Goal: Information Seeking & Learning: Learn about a topic

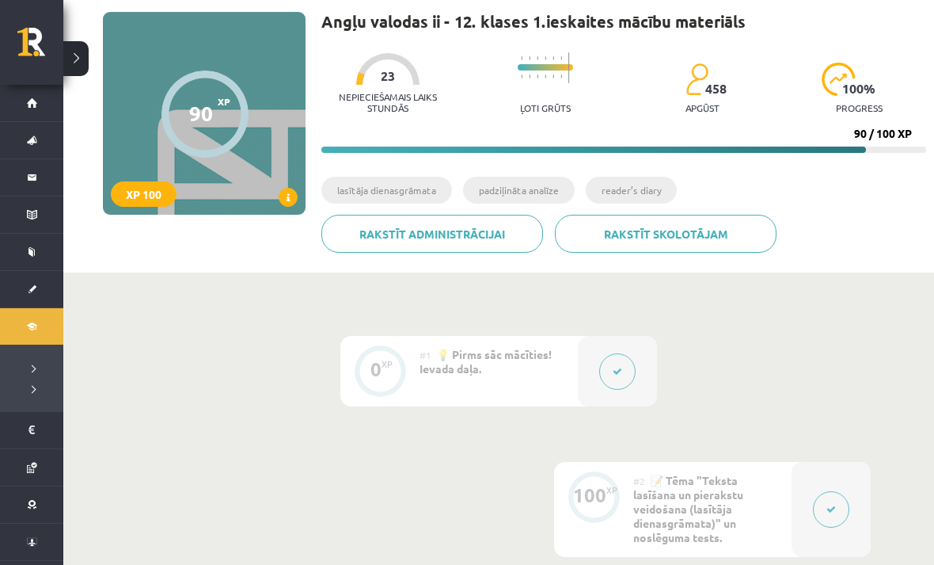
scroll to position [46, 0]
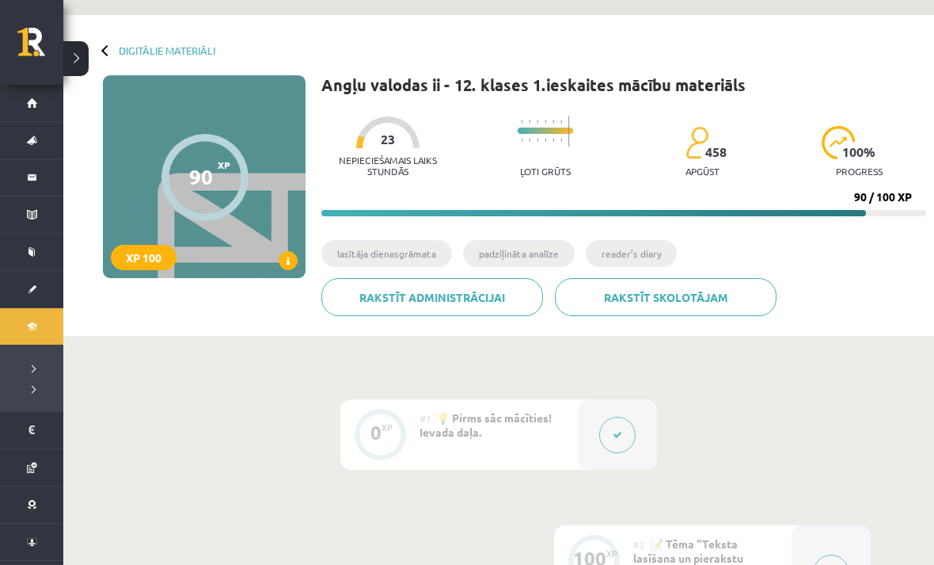
click at [127, 51] on link "Digitālie materiāli" at bounding box center [167, 50] width 97 height 12
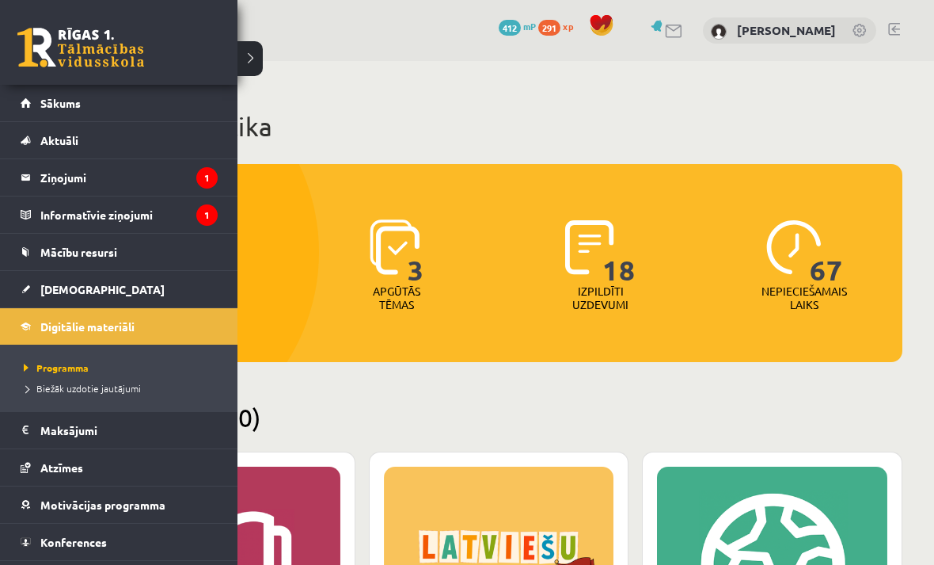
click at [36, 49] on link at bounding box center [80, 48] width 127 height 40
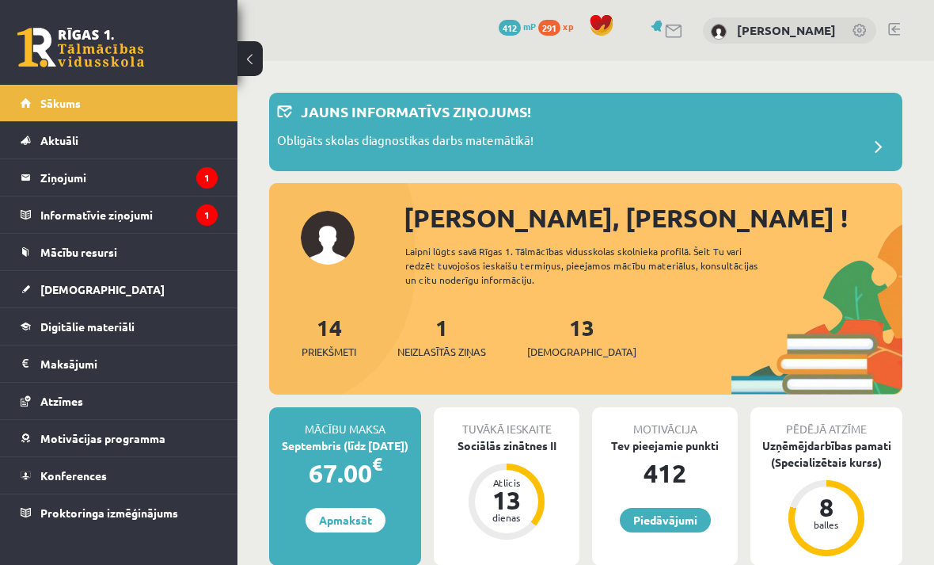
click at [79, 183] on legend "Ziņojumi 1" at bounding box center [128, 177] width 177 height 36
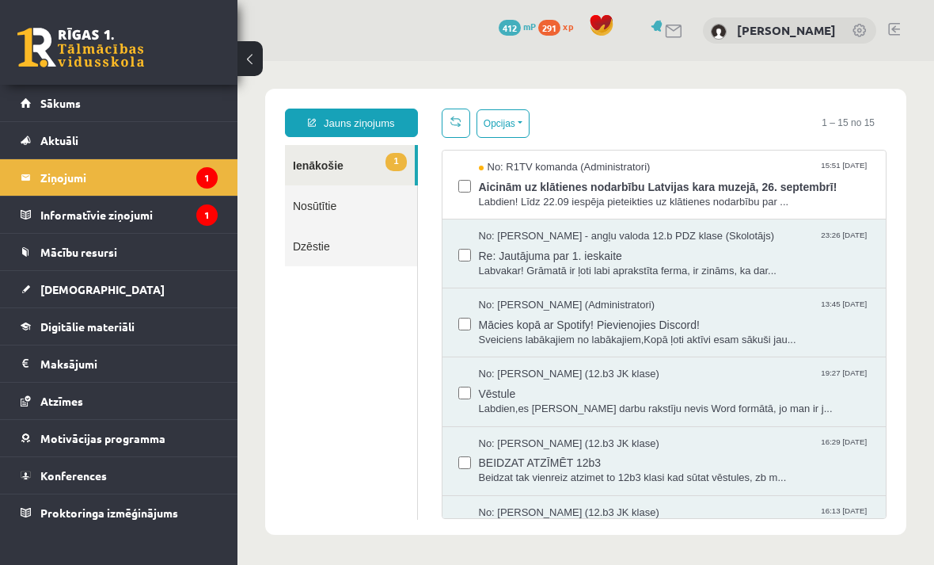
click at [618, 204] on span "Labdien! Līdz 22.09 iespēja pieteikties uz klātienes nodarbību par ..." at bounding box center [675, 202] width 392 height 15
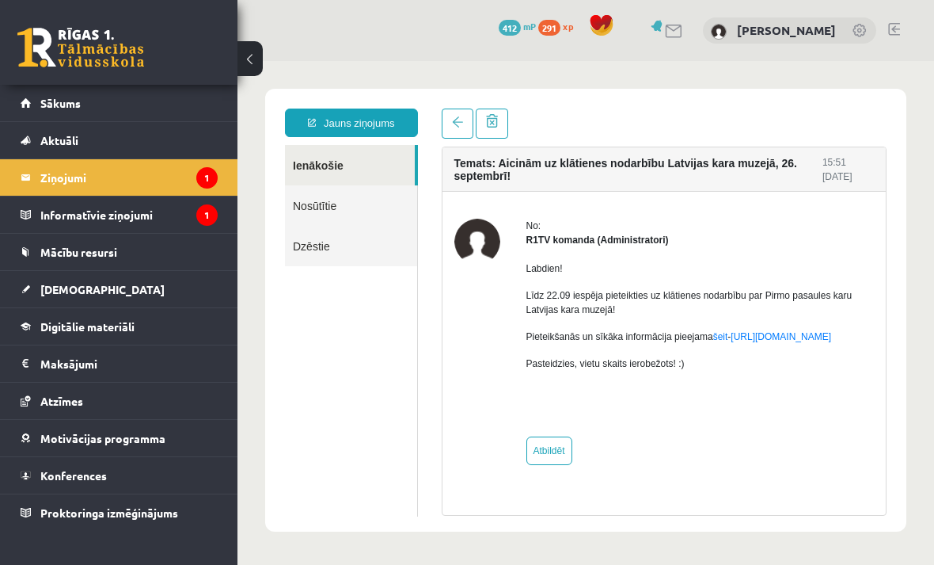
click at [216, 206] on legend "Informatīvie ziņojumi 1" at bounding box center [128, 214] width 177 height 36
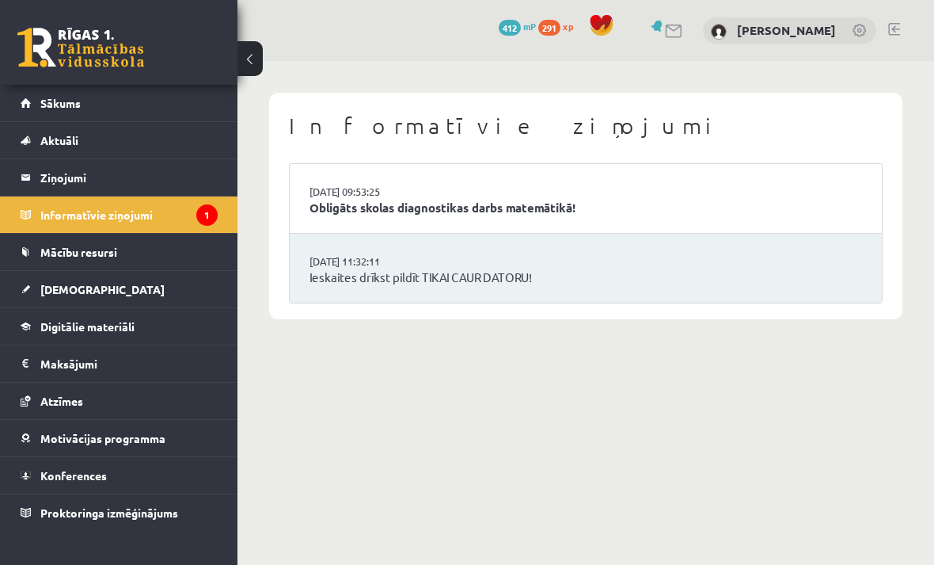
click at [519, 210] on link "Obligāts skolas diagnostikas darbs matemātikā!" at bounding box center [586, 208] width 553 height 18
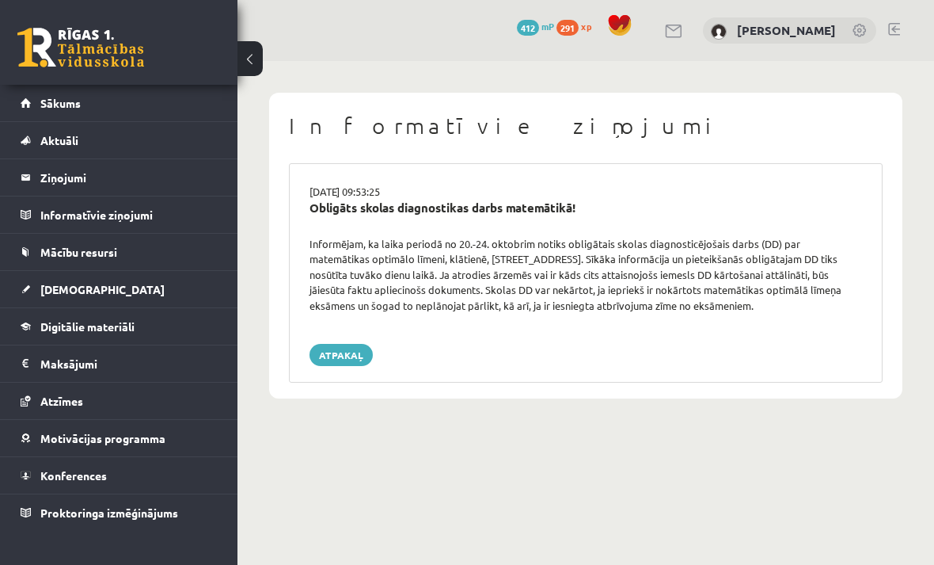
click at [85, 284] on span "[DEMOGRAPHIC_DATA]" at bounding box center [102, 289] width 124 height 14
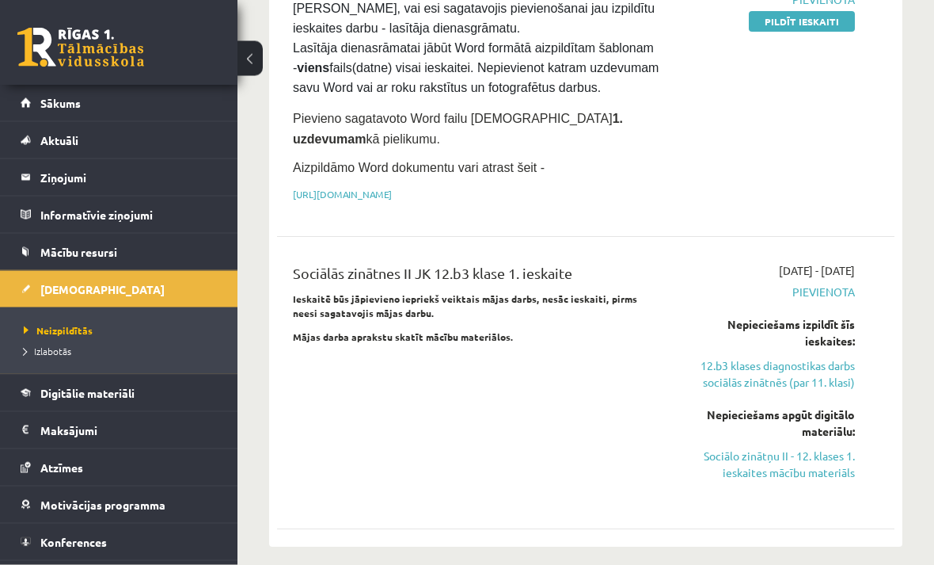
scroll to position [367, 0]
click at [76, 399] on link "Digitālie materiāli" at bounding box center [119, 393] width 197 height 36
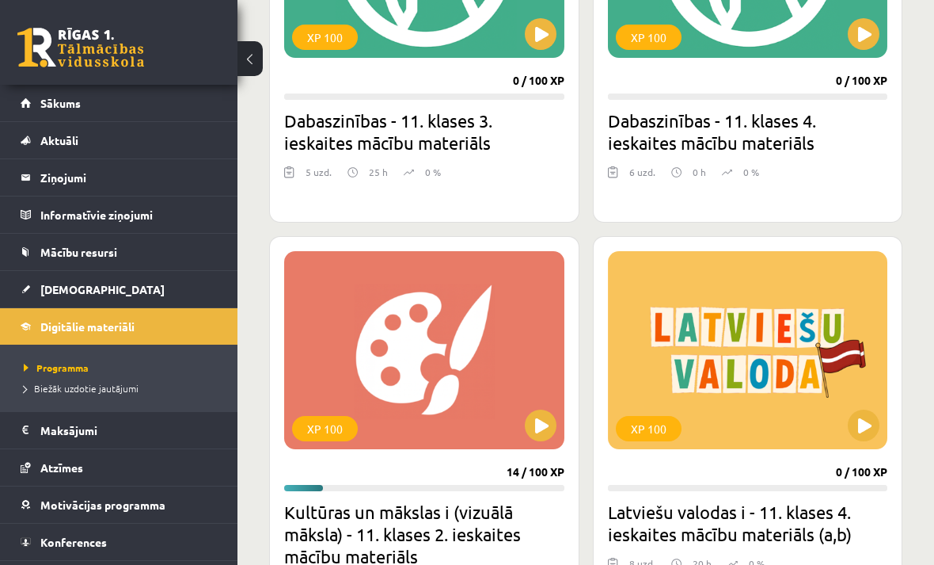
click at [253, 64] on button at bounding box center [250, 58] width 25 height 35
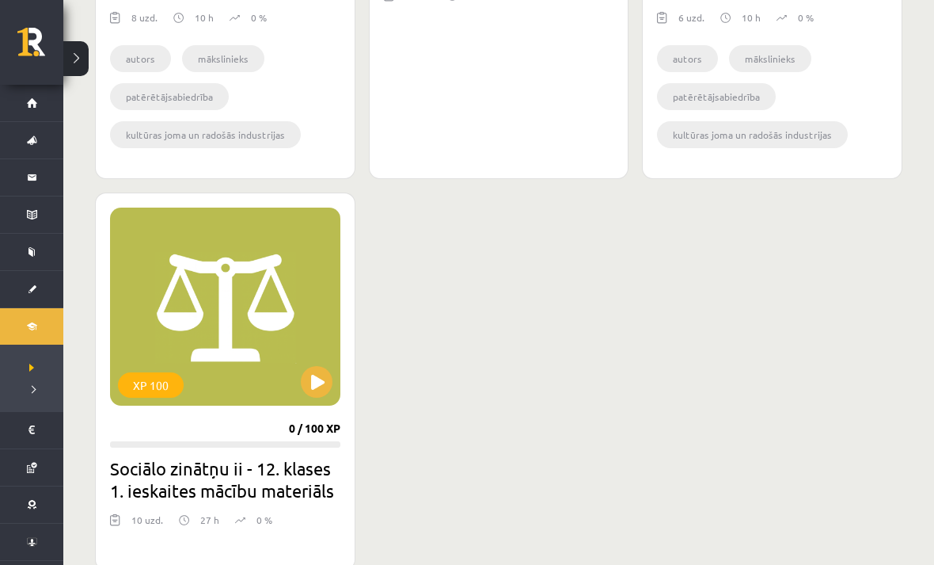
scroll to position [1722, 0]
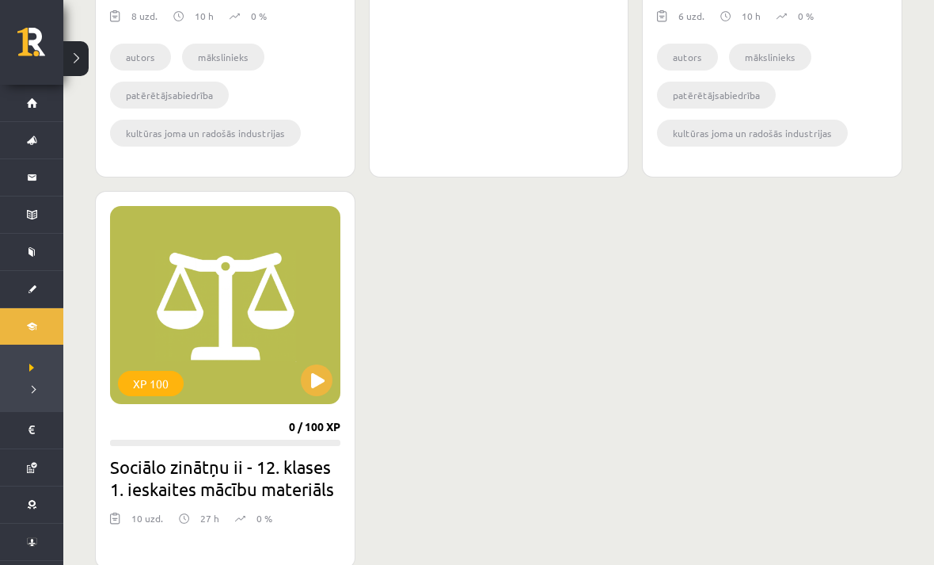
click at [311, 370] on button at bounding box center [317, 380] width 32 height 32
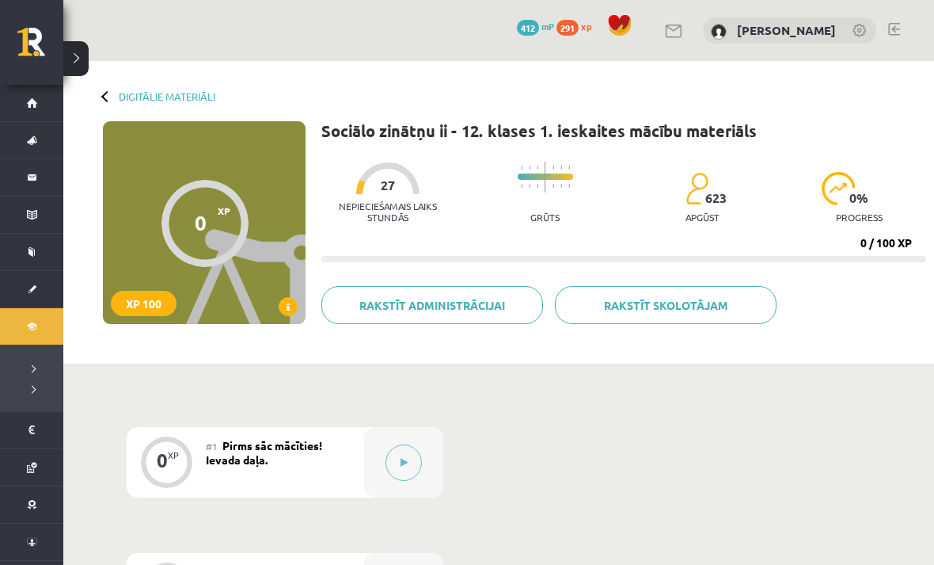
click at [403, 466] on icon at bounding box center [404, 463] width 7 height 10
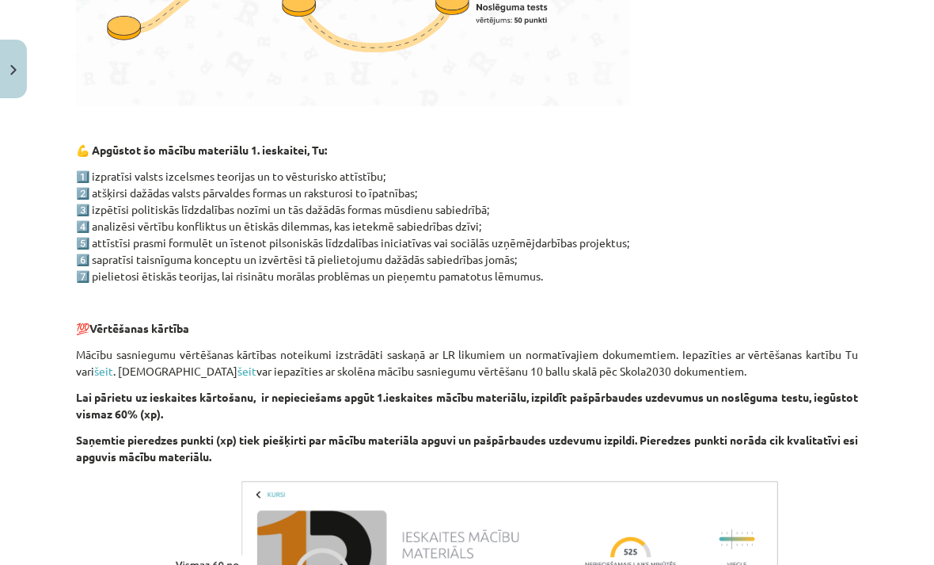
scroll to position [707, 0]
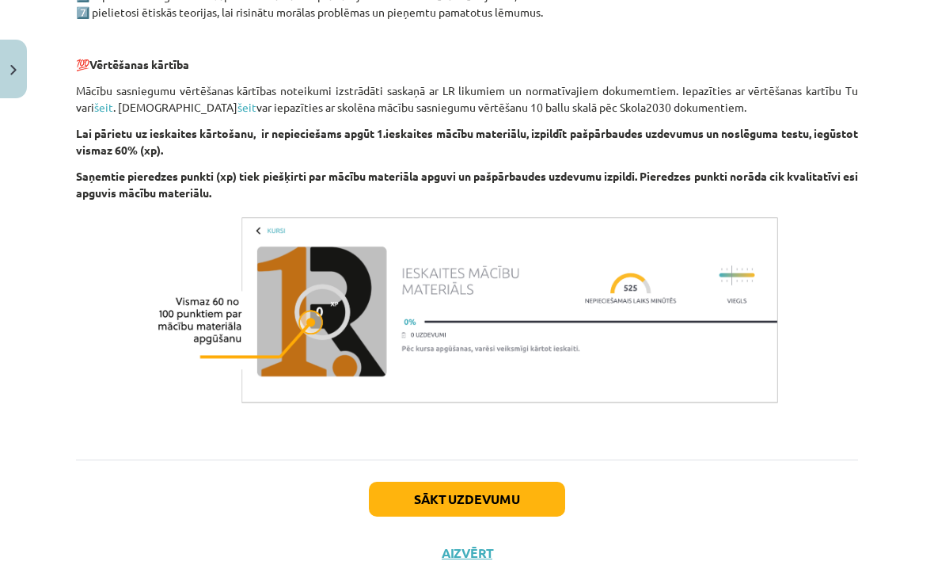
click at [440, 497] on button "Sākt uzdevumu" at bounding box center [467, 498] width 196 height 35
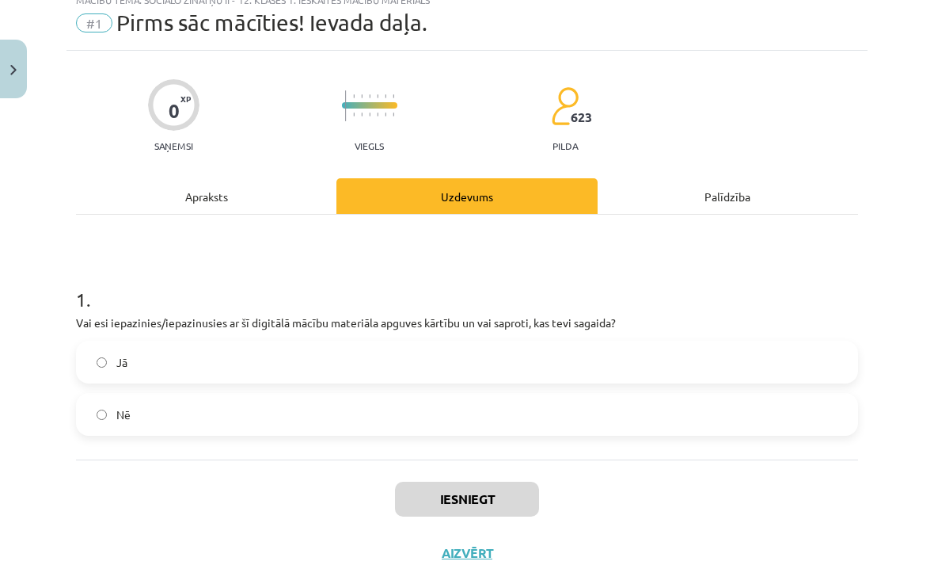
click at [664, 361] on label "Jā" at bounding box center [467, 362] width 779 height 40
click at [504, 499] on button "Iesniegt" at bounding box center [467, 498] width 144 height 35
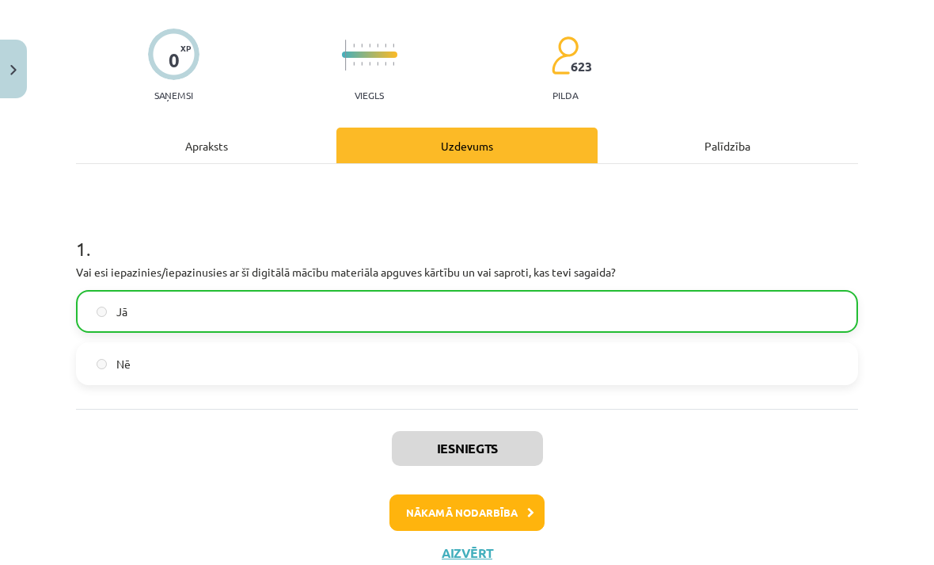
scroll to position [105, 0]
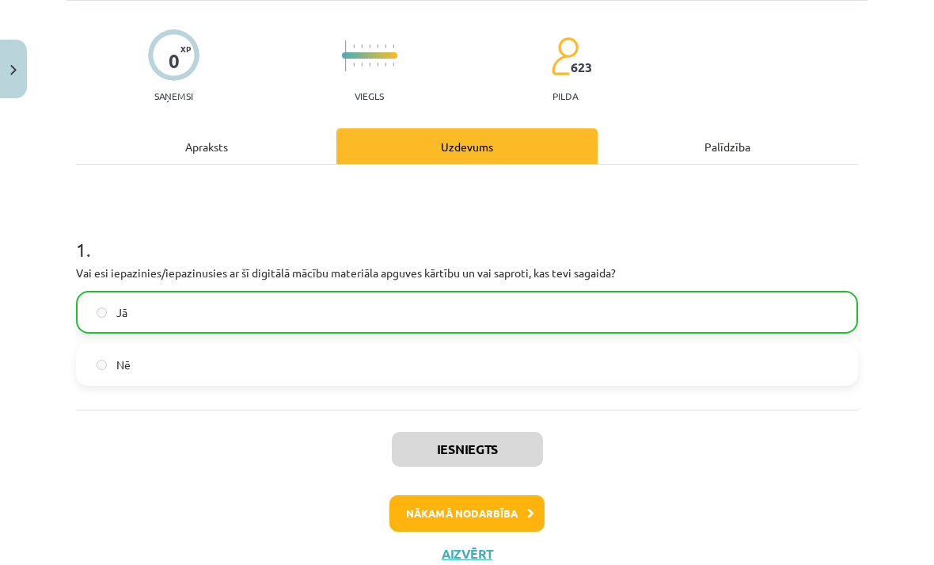
click at [505, 523] on button "Nākamā nodarbība" at bounding box center [467, 513] width 155 height 36
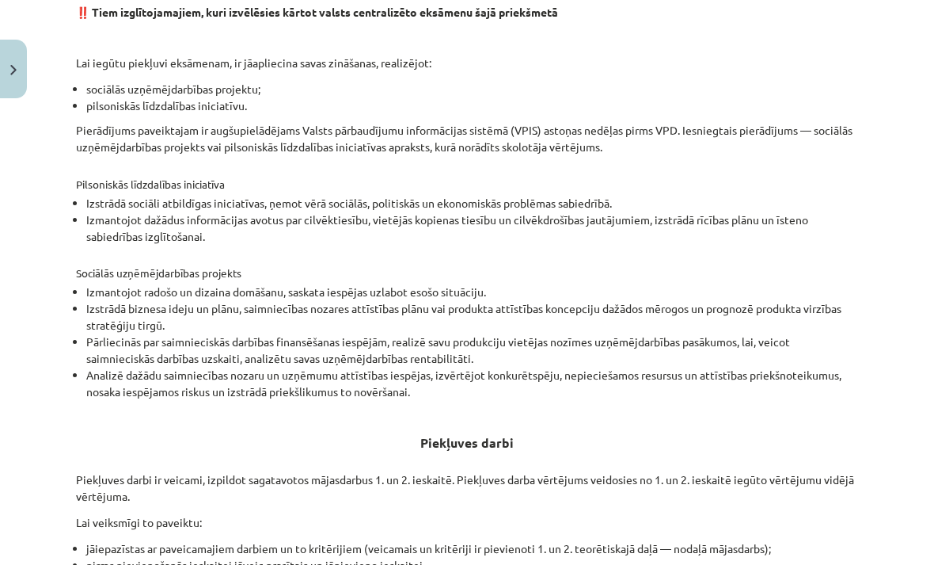
scroll to position [356, 0]
click at [683, 463] on div "Piekļuves nosacījumi un uzdevumi padziļinātā kursa eksāmenam Sociālās zinātnēs …" at bounding box center [467, 263] width 782 height 670
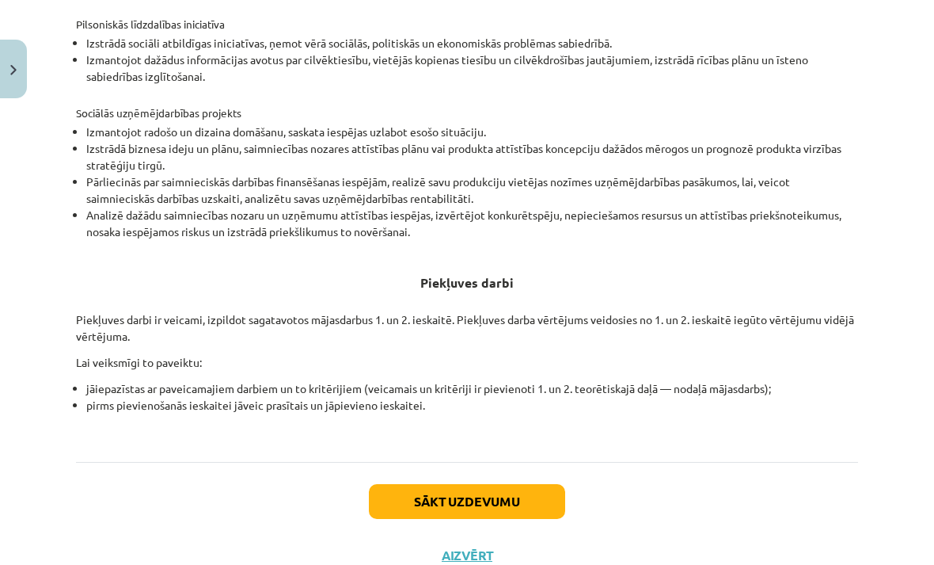
scroll to position [514, 0]
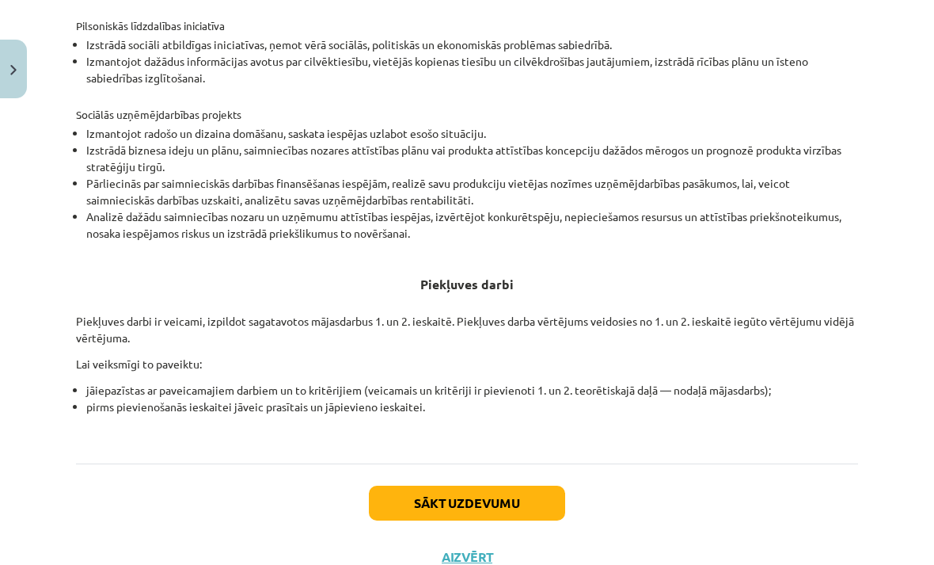
click at [533, 500] on button "Sākt uzdevumu" at bounding box center [467, 502] width 196 height 35
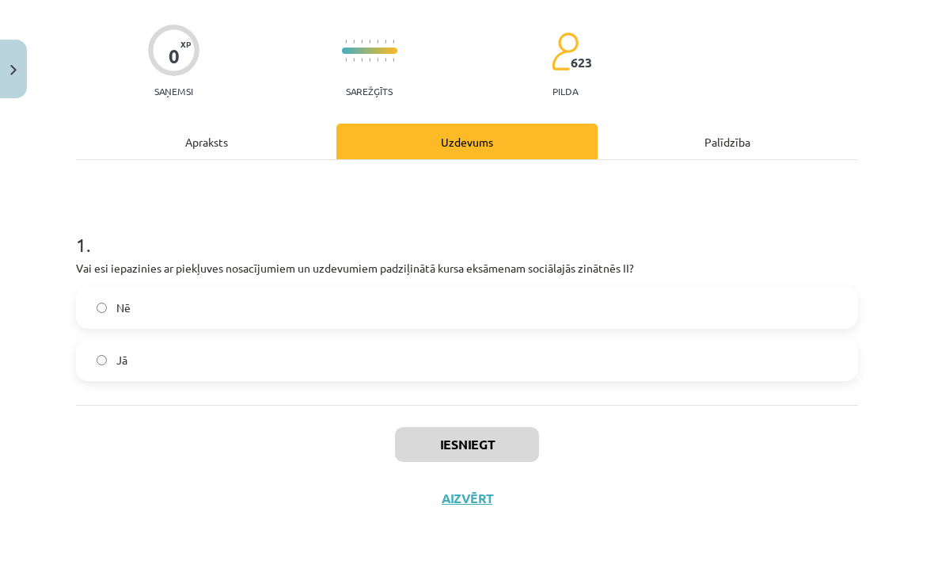
scroll to position [55, 0]
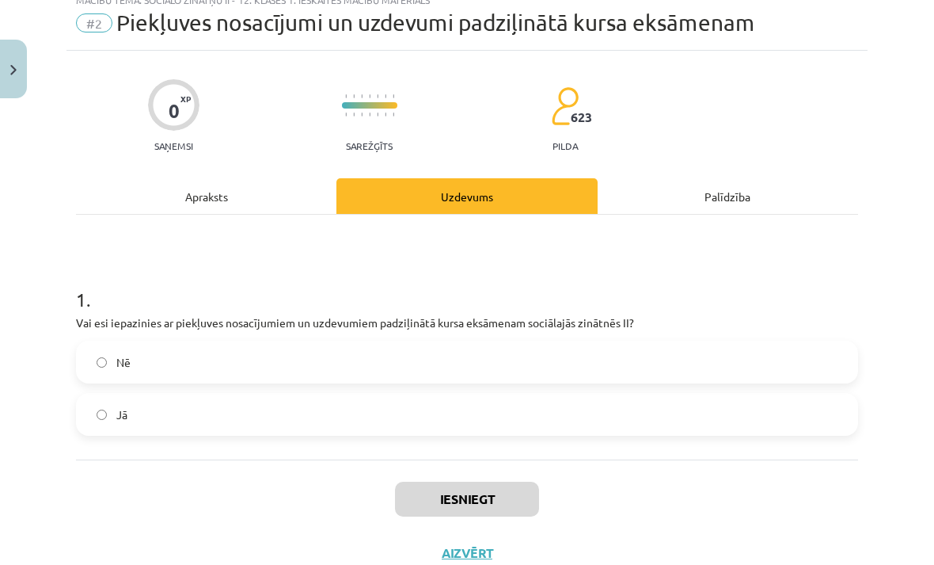
click at [596, 357] on label "Nē" at bounding box center [467, 362] width 779 height 40
click at [573, 432] on label "Jā" at bounding box center [467, 414] width 779 height 40
click at [514, 499] on button "Iesniegt" at bounding box center [467, 498] width 144 height 35
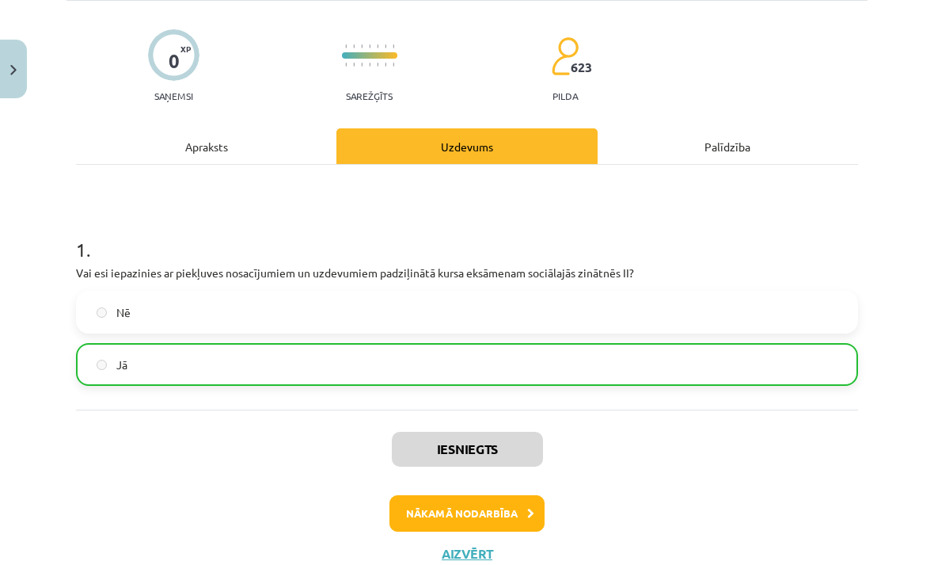
click at [497, 513] on button "Nākamā nodarbība" at bounding box center [467, 513] width 155 height 36
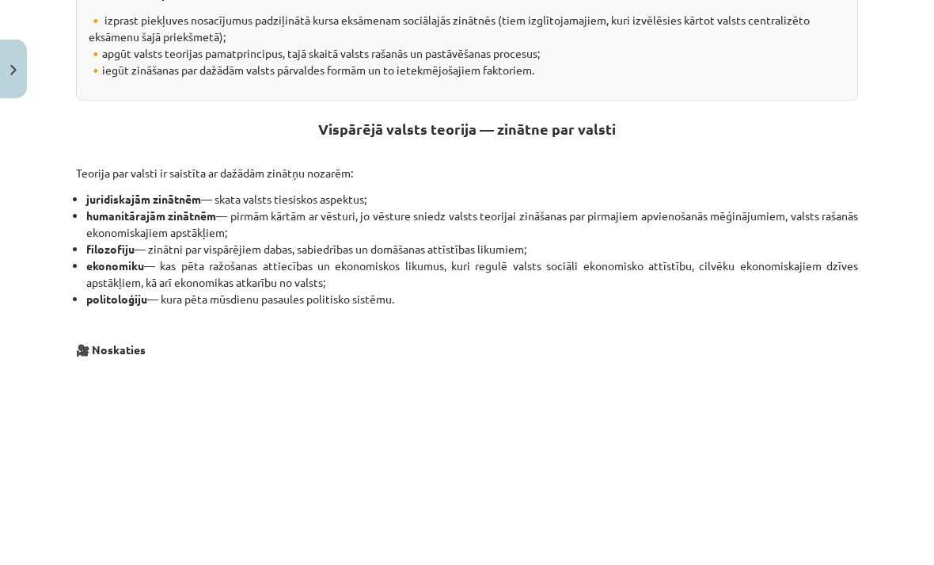
scroll to position [387, 0]
click at [845, 359] on div "Kas ir valsts, un kāda ir valsts idejas izcelsme? Materiāls tev palīdzēs: 🔸 izp…" at bounding box center [467, 364] width 782 height 937
click at [664, 177] on p "Teorija par valsti ir saistīta ar dažādām zinātņu nozarēm:" at bounding box center [467, 170] width 782 height 21
click at [641, 306] on div "Kas ir valsts, un kāda ir valsts idejas izcelsme? Materiāls tev palīdzēs: 🔸 izp…" at bounding box center [467, 364] width 782 height 937
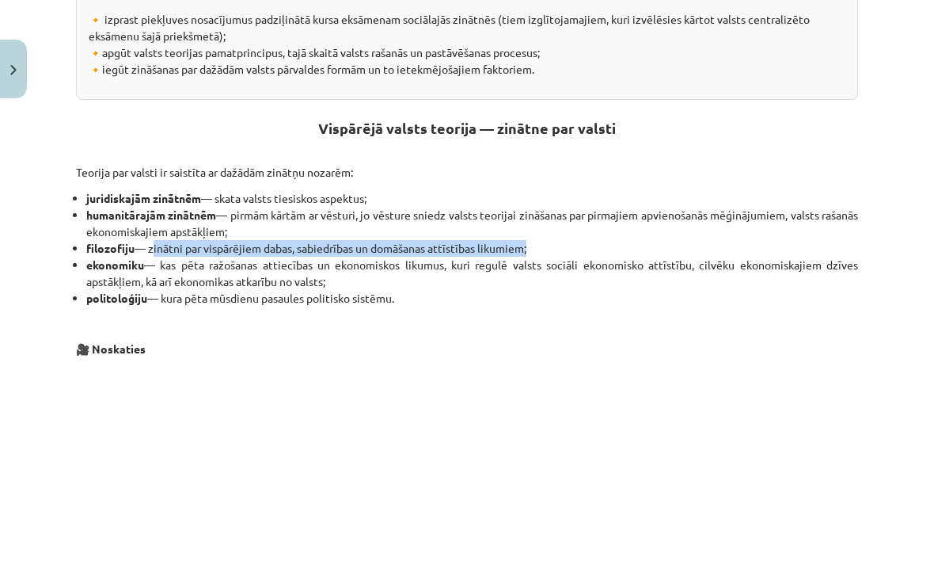
click at [877, 485] on div "Mācību tēma: Sociālo zinātņu ii - 12. klases 1. ieskaites mācību materiāls #3 1…" at bounding box center [467, 282] width 934 height 565
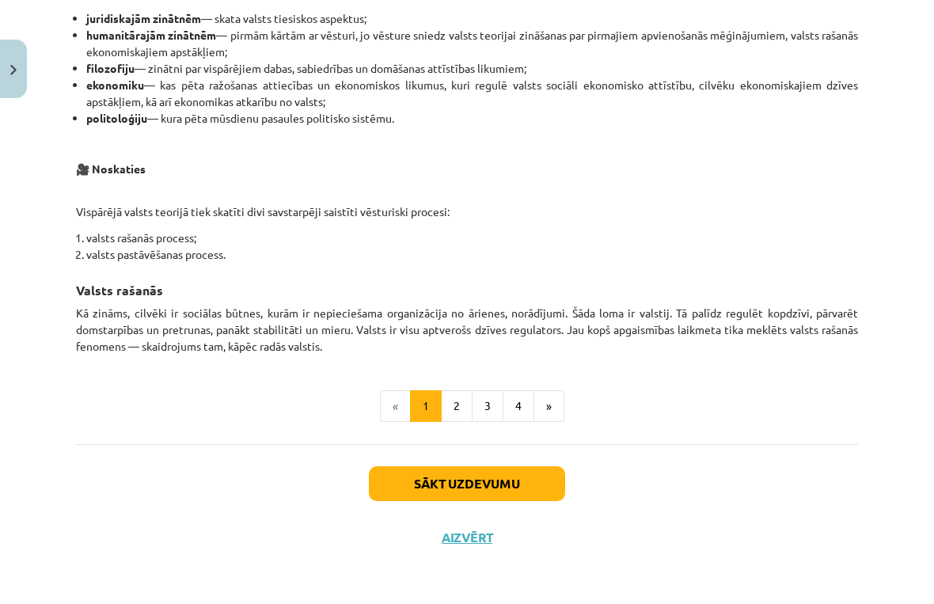
scroll to position [516, 0]
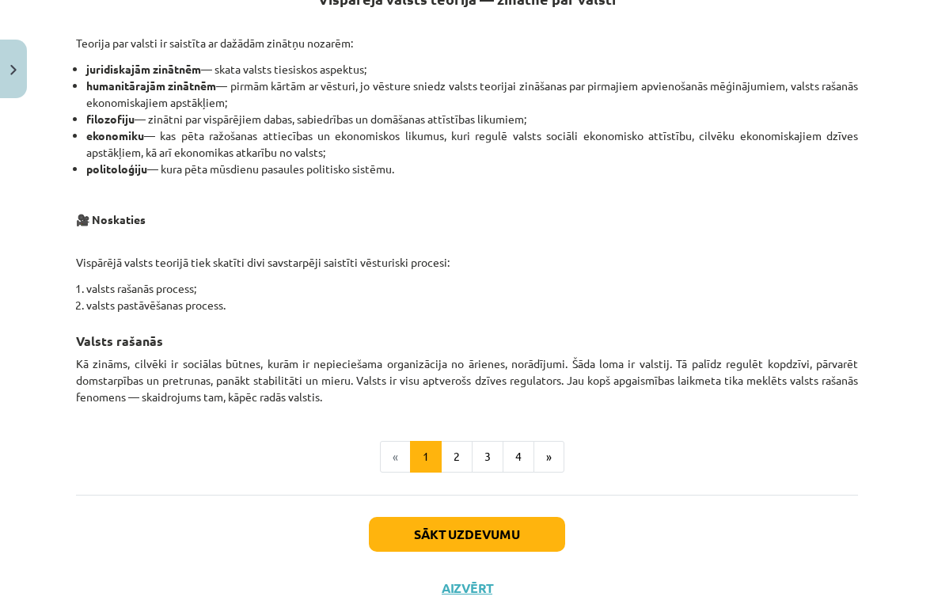
click at [23, 564] on html "0 Dāvanas 412 mP 291 xp [PERSON_NAME] Sākums Aktuāli Kā mācīties eSKOLĀ Kontakt…" at bounding box center [467, 283] width 934 height 604
click at [21, 564] on html "0 Dāvanas 412 mP 291 xp [PERSON_NAME] Sākums Aktuāli Kā mācīties eSKOLĀ Kontakt…" at bounding box center [467, 283] width 934 height 604
click at [22, 564] on html "0 Dāvanas 412 mP 291 xp [PERSON_NAME] Sākums Aktuāli Kā mācīties eSKOLĀ Kontakt…" at bounding box center [467, 283] width 934 height 604
click at [26, 564] on html "0 Dāvanas 412 mP 291 xp [PERSON_NAME] Sākums Aktuāli Kā mācīties eSKOLĀ Kontakt…" at bounding box center [467, 283] width 934 height 604
click at [17, 564] on html "0 Dāvanas 412 mP 291 xp [PERSON_NAME] Sākums Aktuāli Kā mācīties eSKOLĀ Kontakt…" at bounding box center [467, 283] width 934 height 604
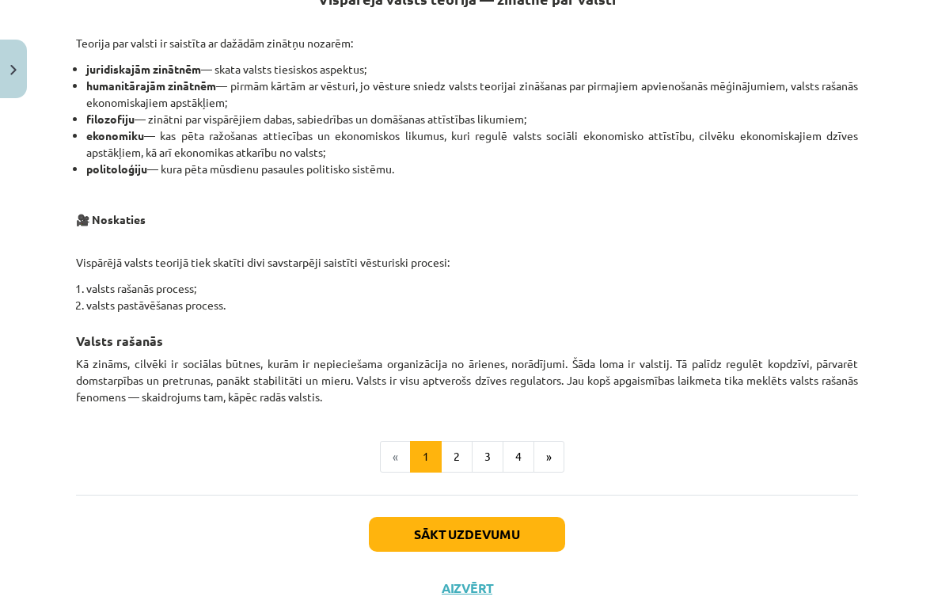
click at [24, 564] on html "0 Dāvanas 412 mP 291 xp [PERSON_NAME] Sākums Aktuāli Kā mācīties eSKOLĀ Kontakt…" at bounding box center [467, 283] width 934 height 604
click at [17, 564] on html "0 Dāvanas 412 mP 291 xp [PERSON_NAME] Sākums Aktuāli Kā mācīties eSKOLĀ Kontakt…" at bounding box center [467, 283] width 934 height 604
click at [12, 564] on html "0 Dāvanas 412 mP 291 xp [PERSON_NAME] Sākums Aktuāli Kā mācīties eSKOLĀ Kontakt…" at bounding box center [467, 283] width 934 height 604
